Goal: Information Seeking & Learning: Find specific fact

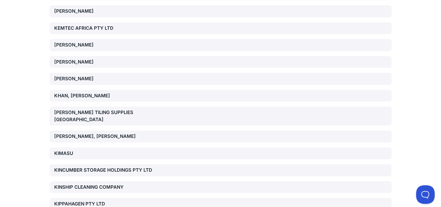
scroll to position [6948, 0]
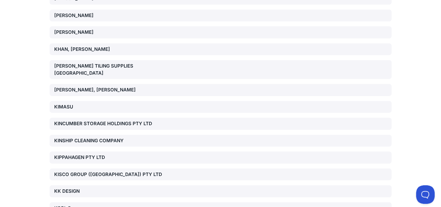
click at [80, 154] on div "KIPPAHAGEN PTY LTD" at bounding box center [109, 157] width 109 height 7
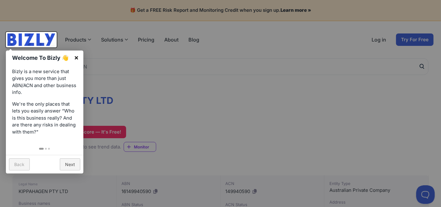
click at [76, 57] on link "×" at bounding box center [76, 58] width 14 height 14
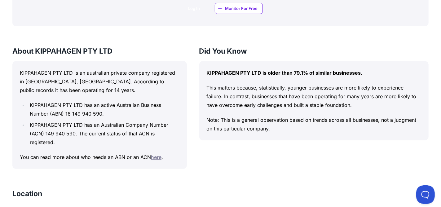
scroll to position [527, 0]
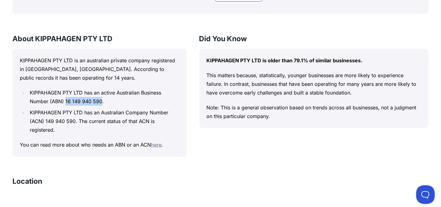
drag, startPoint x: 124, startPoint y: 100, endPoint x: 88, endPoint y: 100, distance: 36.6
click at [88, 100] on li "KIPPAHAGEN PTY LTD has an active Australian Business Number (ABN) 16 149 940 59…" at bounding box center [104, 96] width 152 height 17
copy li "16 149 940 590"
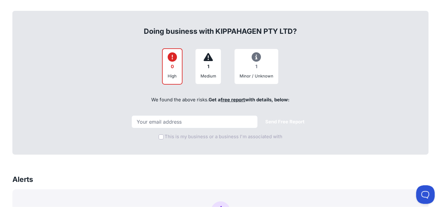
scroll to position [217, 0]
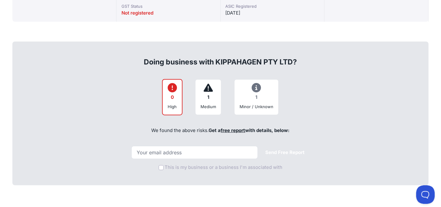
click at [208, 97] on div "1" at bounding box center [209, 98] width 16 height 12
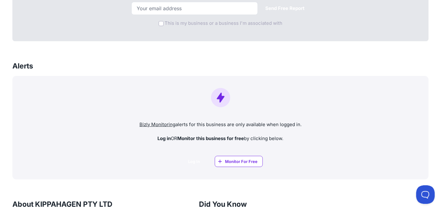
scroll to position [372, 0]
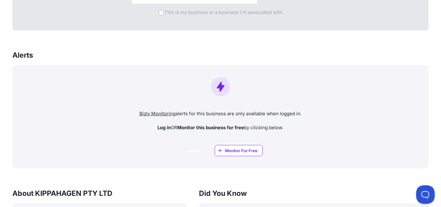
click at [239, 149] on span "Monitor For Free" at bounding box center [241, 151] width 33 height 6
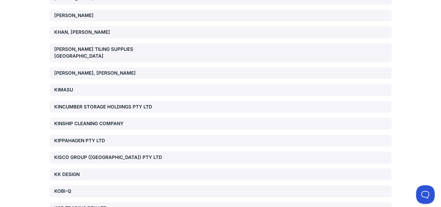
click at [82, 137] on div "KIPPAHAGEN PTY LTD" at bounding box center [109, 140] width 109 height 7
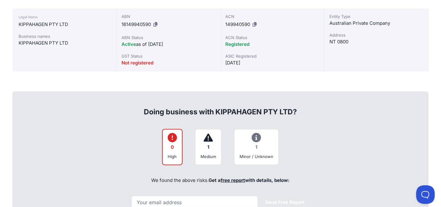
scroll to position [43, 0]
